Goal: Task Accomplishment & Management: Use online tool/utility

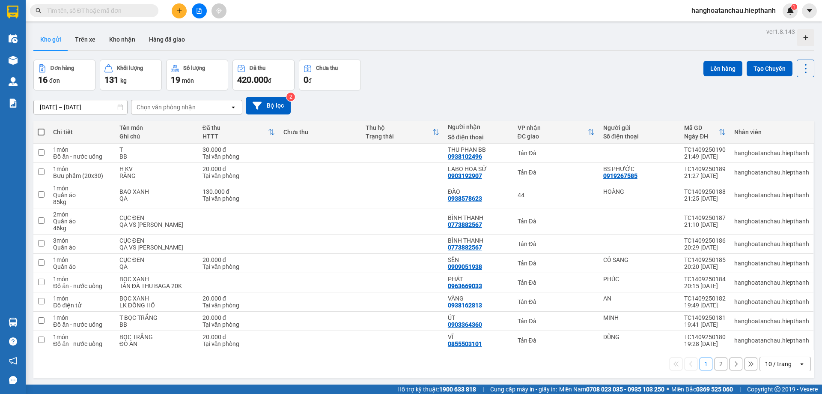
click at [226, 33] on div "Kho gửi Trên xe Kho nhận Hàng đã giao" at bounding box center [423, 40] width 781 height 23
click at [200, 14] on button at bounding box center [199, 10] width 15 height 15
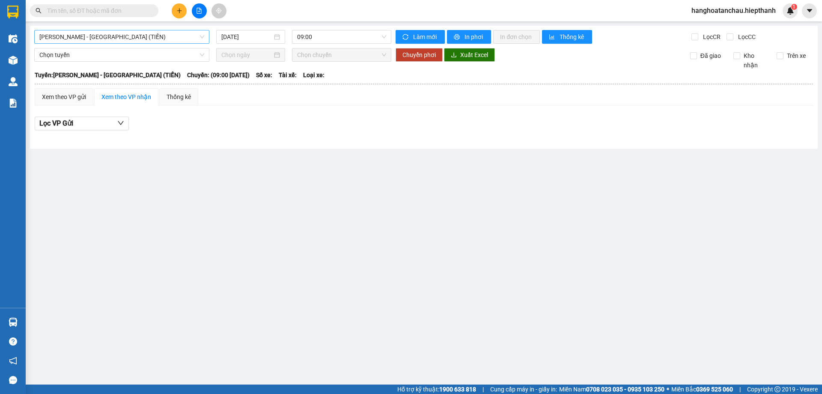
click at [141, 37] on span "[PERSON_NAME] - [GEOGRAPHIC_DATA] (TIỀN)" at bounding box center [121, 36] width 165 height 13
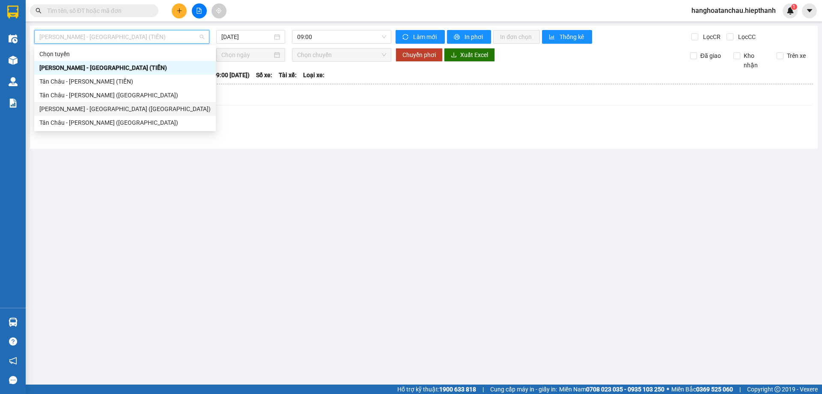
click at [99, 109] on div "[PERSON_NAME] - [GEOGRAPHIC_DATA] ([GEOGRAPHIC_DATA])" at bounding box center [124, 108] width 171 height 9
type input "[DATE]"
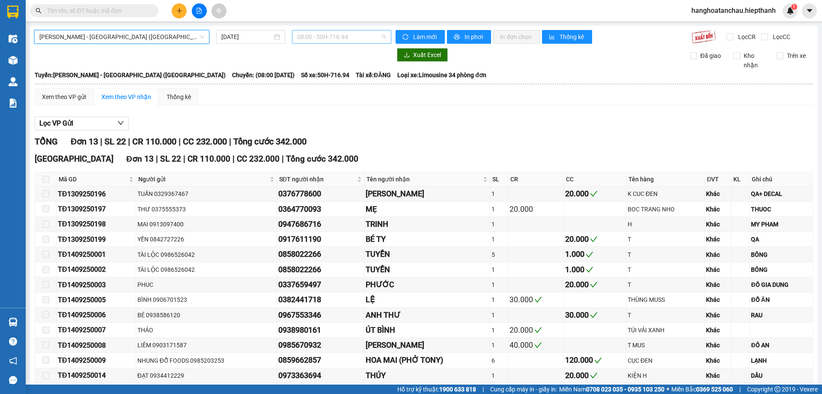
click at [320, 36] on span "08:00 - 50H-716.94" at bounding box center [341, 36] width 89 height 13
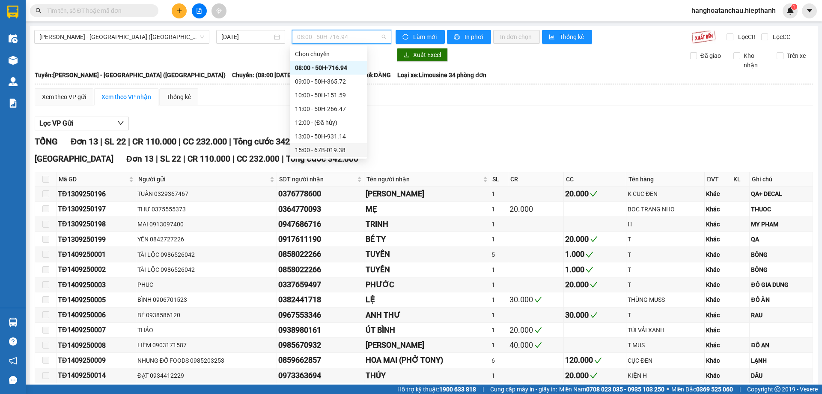
scroll to position [82, 0]
click at [324, 83] on div "17:00 - 67H-040.47" at bounding box center [328, 81] width 67 height 9
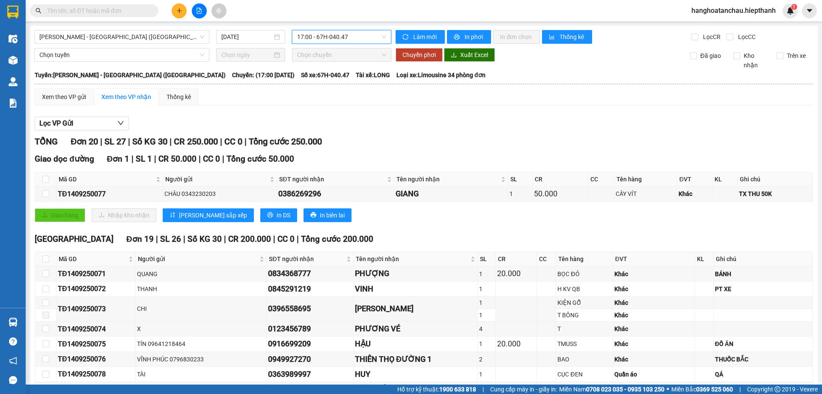
click at [313, 37] on span "17:00 - 67H-040.47" at bounding box center [341, 36] width 89 height 13
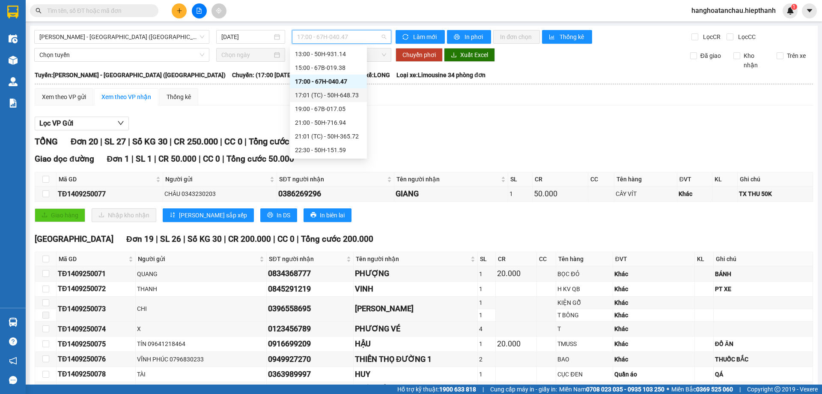
click at [325, 98] on div "17:01 (TC) - 50H-648.73" at bounding box center [328, 94] width 67 height 9
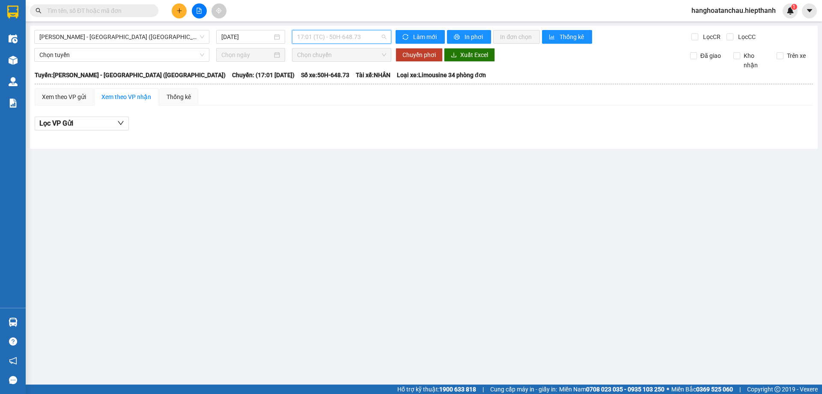
click at [325, 37] on span "17:01 (TC) - 50H-648.73" at bounding box center [341, 36] width 89 height 13
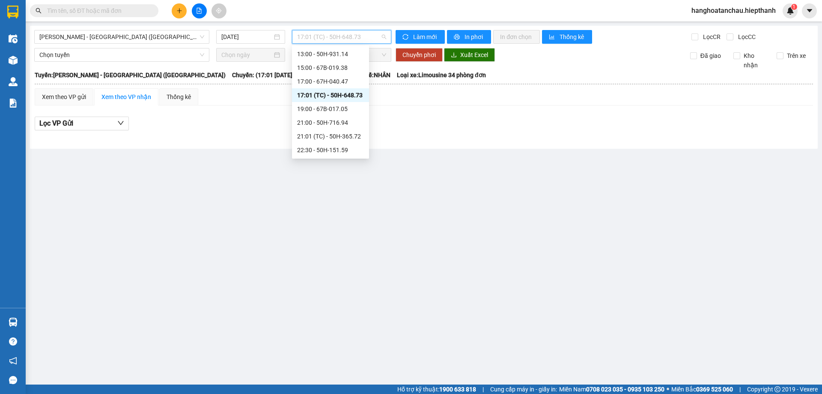
click at [320, 106] on div "19:00 - 67B-017.05" at bounding box center [330, 108] width 67 height 9
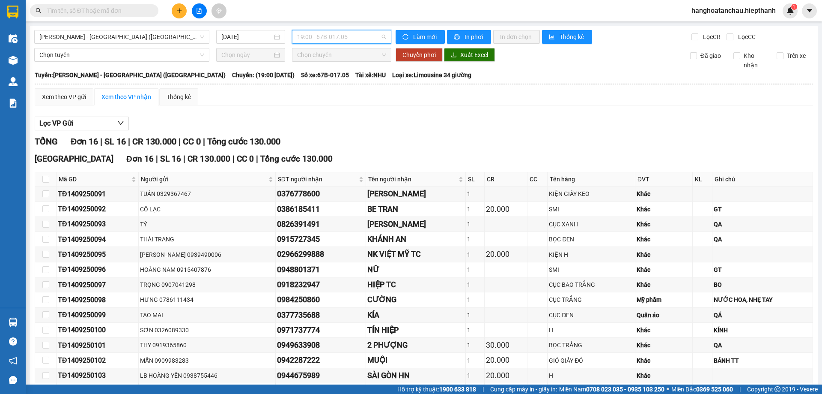
click at [327, 34] on span "19:00 - 67B-017.05" at bounding box center [341, 36] width 89 height 13
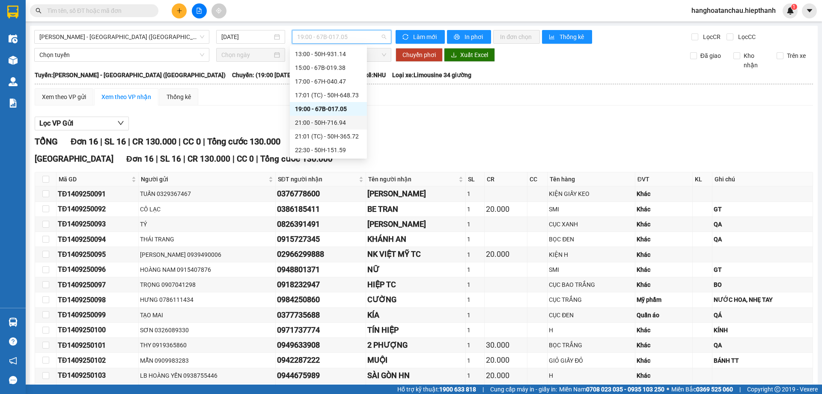
click at [314, 119] on div "21:00 - 50H-716.94" at bounding box center [328, 122] width 67 height 9
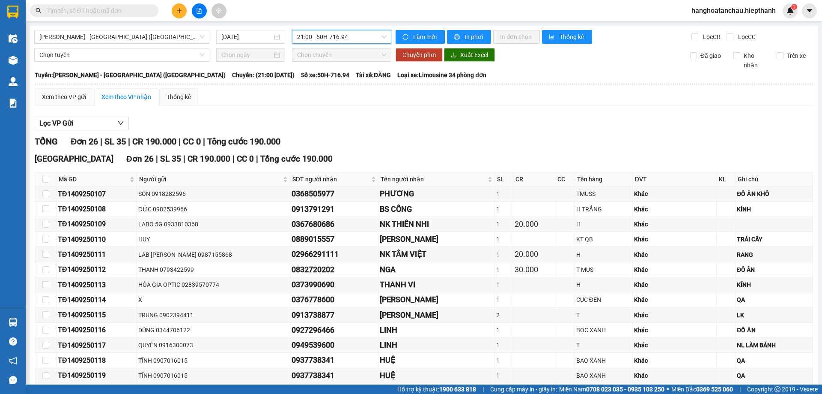
click at [331, 33] on span "21:00 - 50H-716.94" at bounding box center [341, 36] width 89 height 13
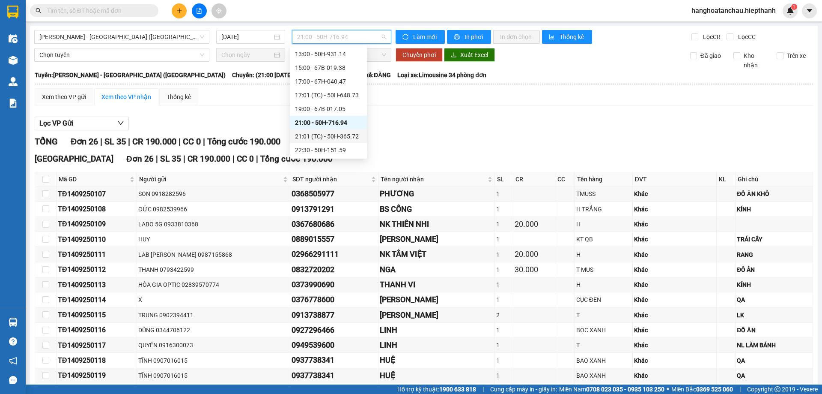
click at [323, 137] on div "21:01 (TC) - 50H-365.72" at bounding box center [328, 136] width 67 height 9
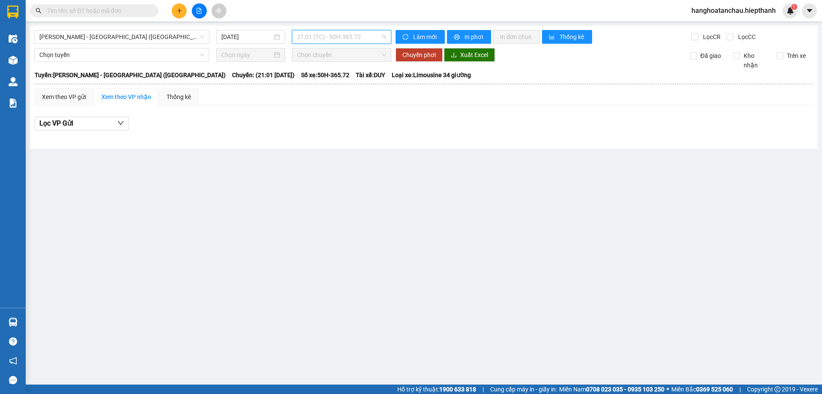
click at [320, 38] on span "21:01 (TC) - 50H-365.72" at bounding box center [341, 36] width 89 height 13
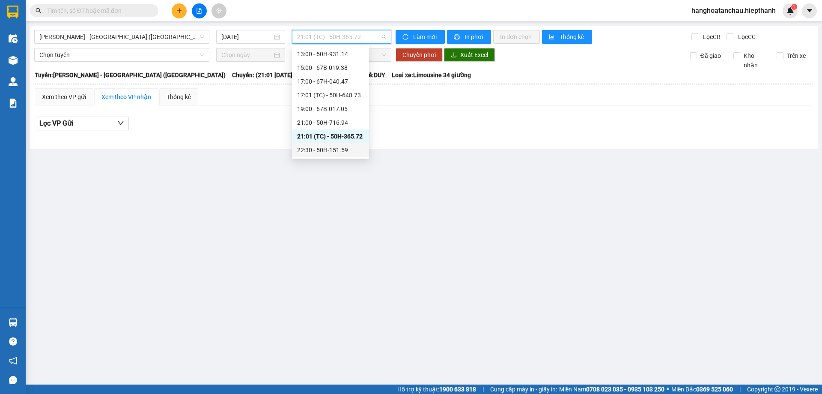
click at [313, 146] on div "22:30 - 50H-151.59" at bounding box center [330, 149] width 67 height 9
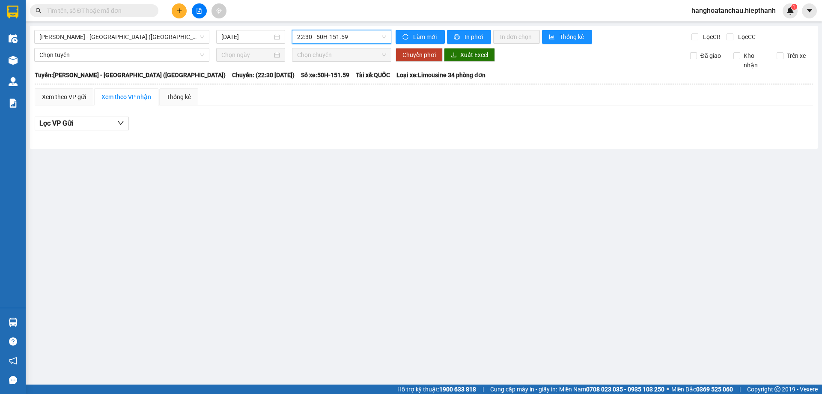
click at [305, 34] on span "22:30 - 50H-151.59" at bounding box center [341, 36] width 89 height 13
